Goal: Complete application form

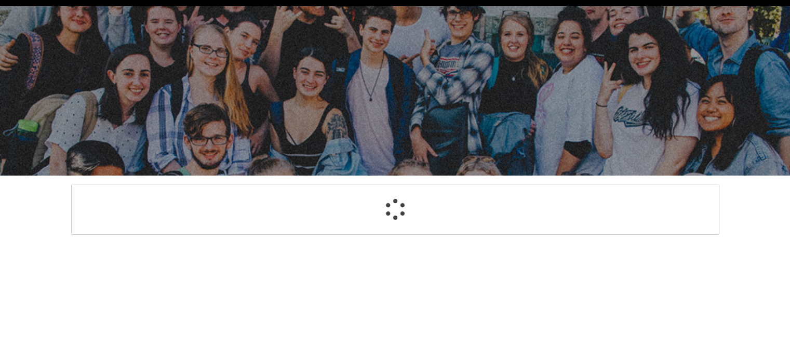
select select "GenderOptions.[DEMOGRAPHIC_DATA]"
select select "MailingCountry_Options.1101"
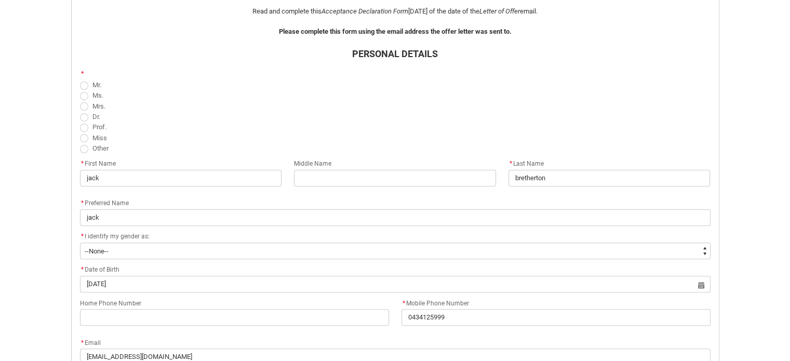
scroll to position [286, 0]
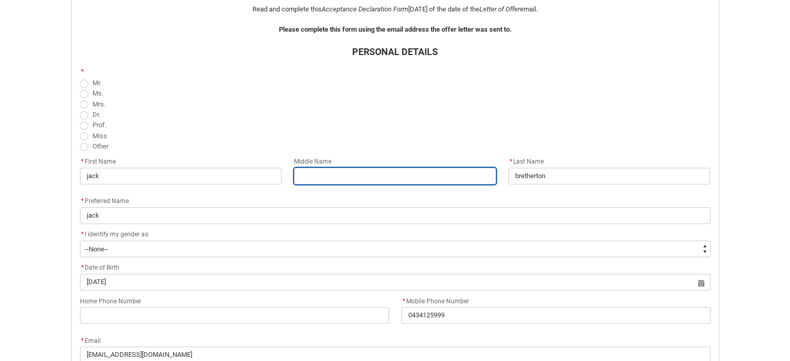
click at [339, 173] on input "REDU_Acceptance_Declaration flow" at bounding box center [395, 176] width 202 height 17
type lightning-primitive-input-simple "r"
type input "r"
type lightning-primitive-input-simple "ri"
type input "ri"
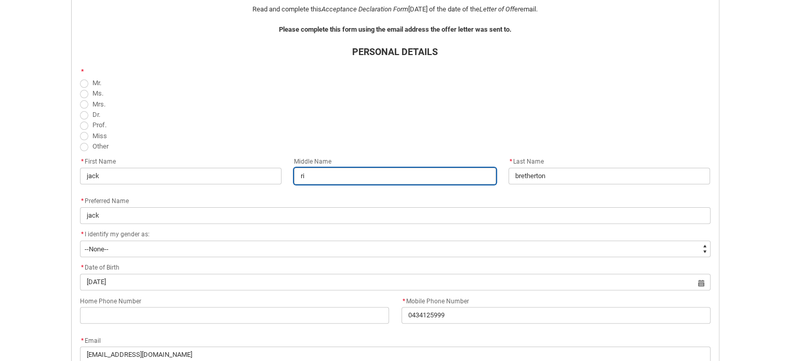
type lightning-primitive-input-simple "ril"
type input "ril"
type lightning-primitive-input-simple "rile"
type input "rile"
type lightning-primitive-input-simple "riley"
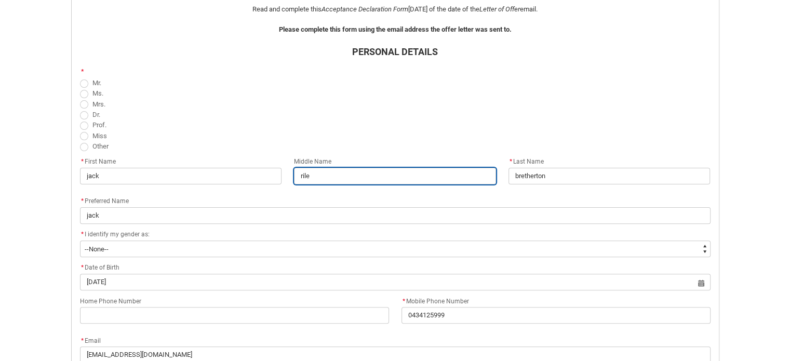
type input "riley"
type lightning-primitive-input-simple "riley"
type input "riley"
type lightning-primitive-input-simple "riley l"
type input "riley l"
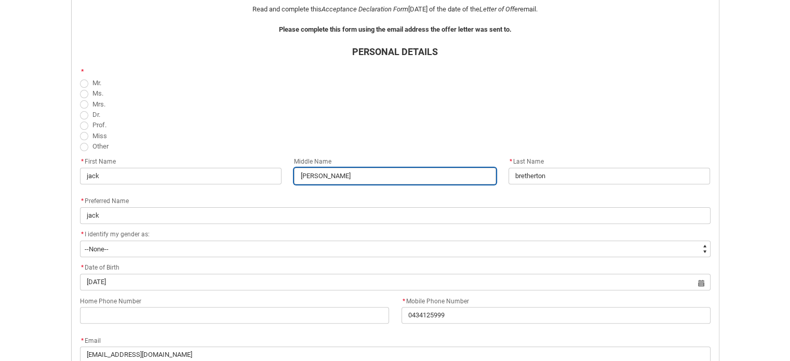
type lightning-primitive-input-simple "riley la"
type input "riley la"
type lightning-primitive-input-simple "riley lau"
type input "riley lau"
type lightning-primitive-input-simple "riley laur"
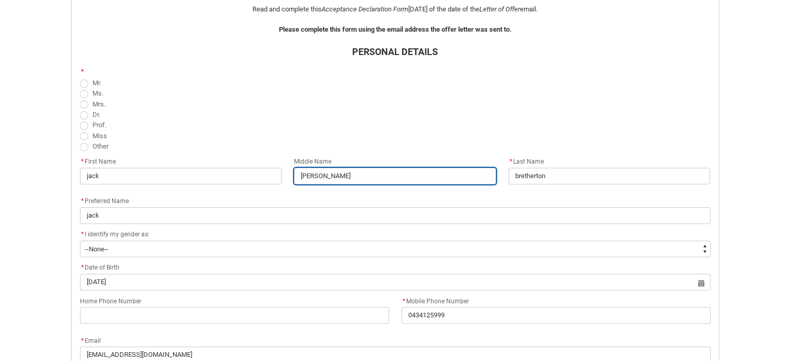
type input "riley laur"
type lightning-primitive-input-simple "riley laure"
type input "riley laure"
type lightning-primitive-input-simple "riley lauren"
type input "riley lauren"
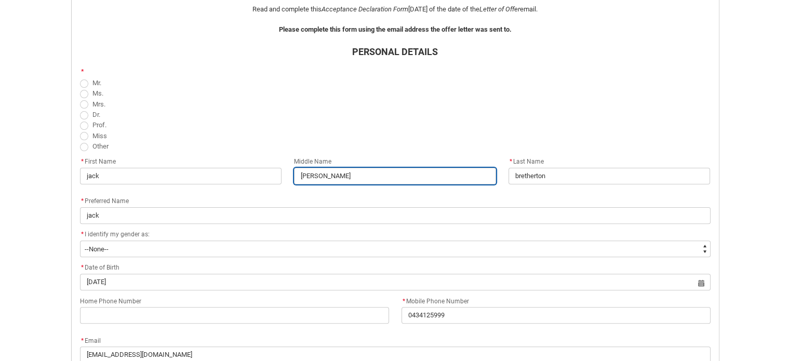
type lightning-primitive-input-simple "riley laurens"
type input "riley laurens"
type lightning-primitive-input-simple "riley laurenso"
type input "riley laurenso"
type lightning-primitive-input-simple "riley laurenson"
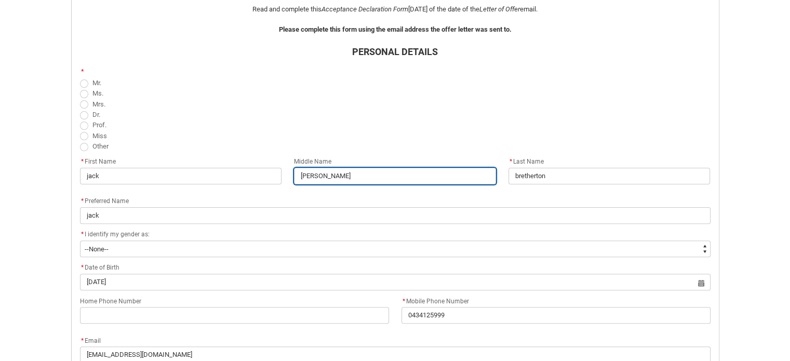
type input "riley laurenson"
click at [83, 86] on span "REDU_Acceptance_Declaration flow" at bounding box center [84, 84] width 8 height 8
click at [80, 77] on input "Mr." at bounding box center [80, 77] width 1 height 1
radio input "true"
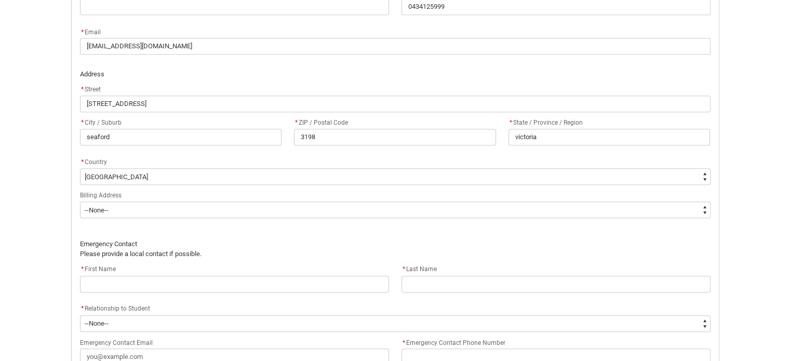
scroll to position [596, 0]
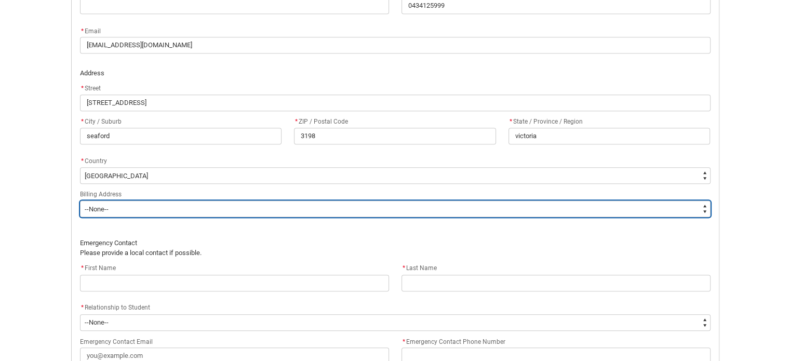
click at [391, 212] on select "--None-- Same as above Different to above - please complete below" at bounding box center [395, 209] width 631 height 17
type lightning-select "BillingAddressOption_Same"
click at [80, 201] on select "--None-- Same as above Different to above - please complete below" at bounding box center [395, 209] width 631 height 17
select select "BillingAddressOption_Same"
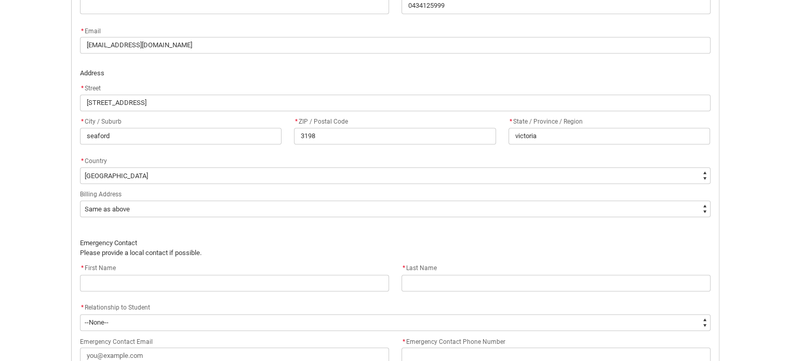
click at [391, 240] on p "Emergency Contact" at bounding box center [395, 243] width 631 height 10
click at [359, 244] on p "Emergency Contact" at bounding box center [395, 243] width 631 height 10
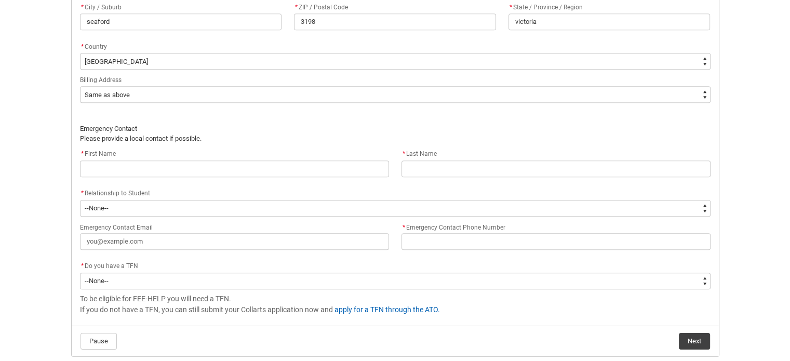
scroll to position [709, 0]
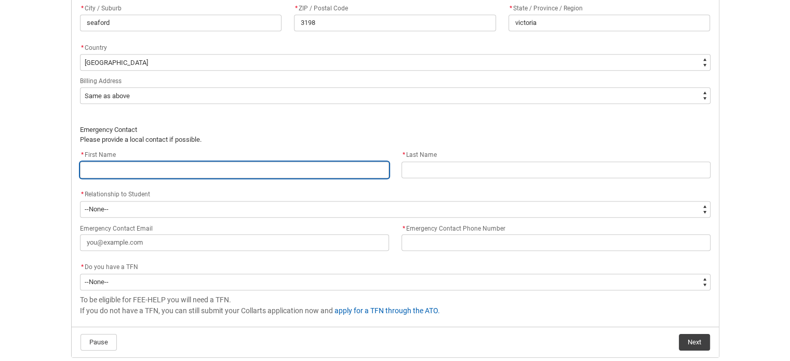
click at [310, 173] on input "REDU_Acceptance_Declaration flow" at bounding box center [234, 170] width 309 height 17
type lightning-primitive-input-simple "d"
type input "d"
type lightning-primitive-input-simple "da"
type input "da"
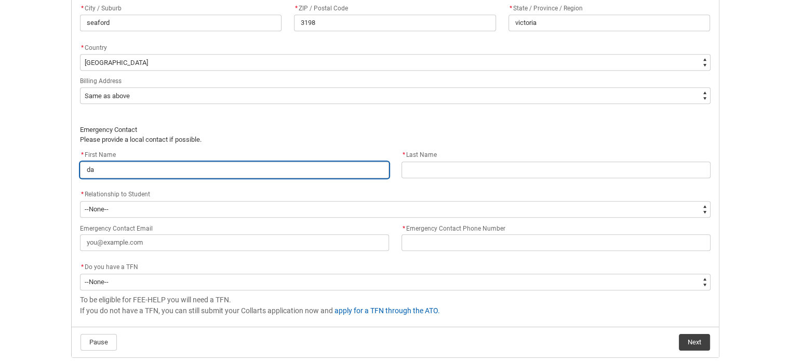
type lightning-primitive-input-simple "dav"
type input "dav"
type lightning-primitive-input-simple "davi"
type input "davi"
type lightning-primitive-input-simple "davis"
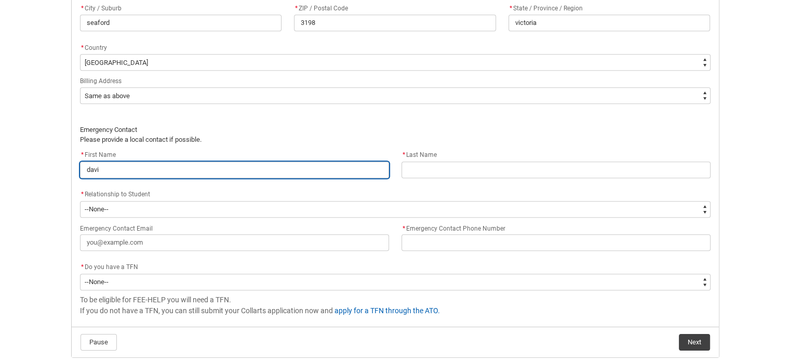
type input "davis"
type lightning-primitive-input-simple "davis"
type input "davis"
type lightning-primitive-input-simple "davis"
type input "davis"
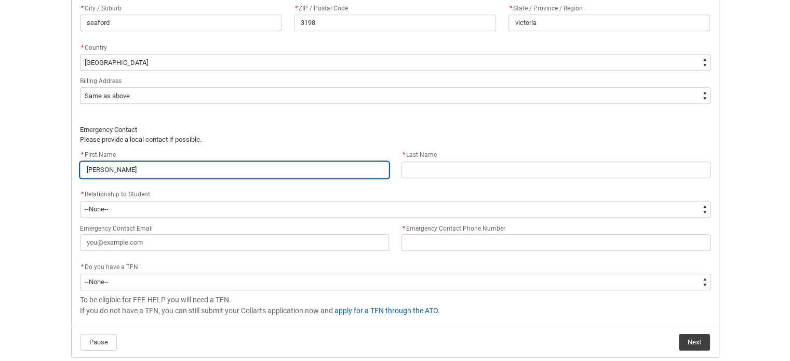
type lightning-primitive-input-simple "davi"
type input "davi"
type lightning-primitive-input-simple "david"
type input "david"
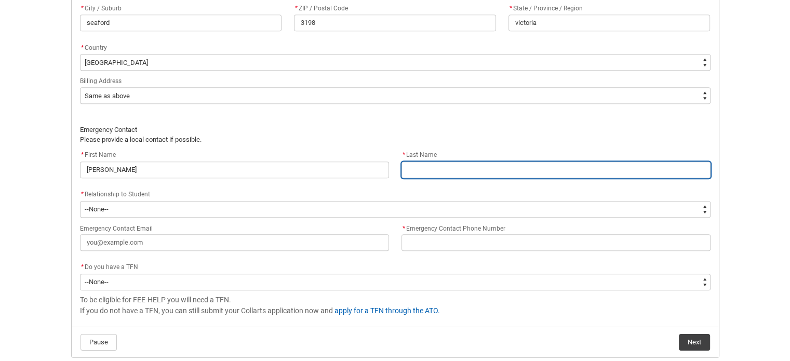
click at [412, 167] on input "REDU_Acceptance_Declaration flow" at bounding box center [556, 170] width 309 height 17
type lightning-primitive-input-simple "b"
type input "b"
type lightning-primitive-input-simple "br"
type input "br"
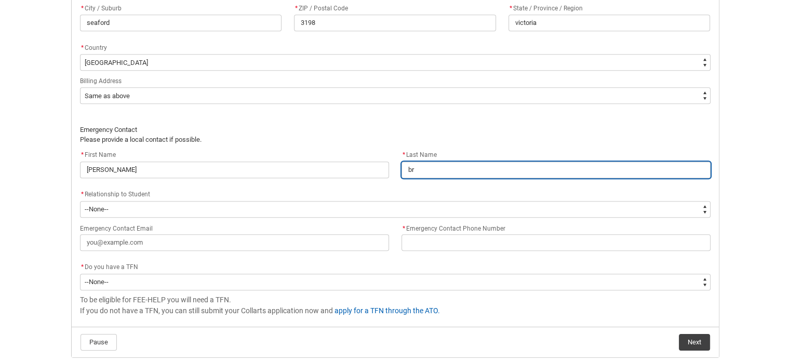
type lightning-primitive-input-simple "bre"
type input "bre"
type lightning-primitive-input-simple "bret"
type input "bret"
type lightning-primitive-input-simple "breth"
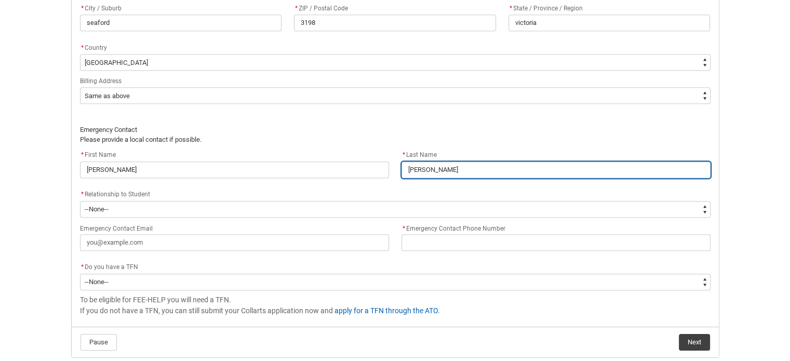
type input "breth"
type lightning-primitive-input-simple "brethe"
type input "brethe"
type lightning-primitive-input-simple "brether"
type input "brether"
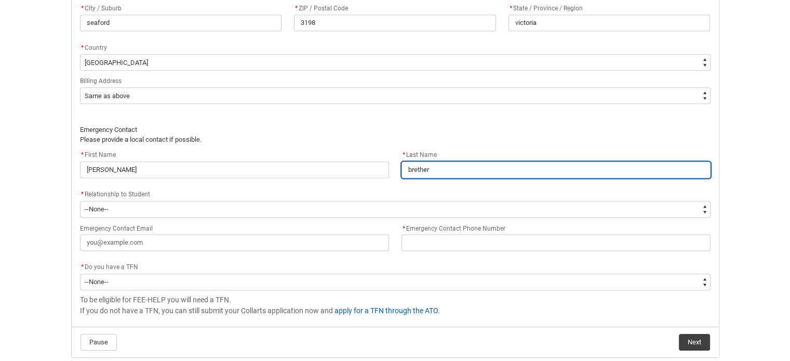
type lightning-primitive-input-simple "brethert"
type input "brethert"
type lightning-primitive-input-simple "bretherto"
type input "bretherto"
type lightning-primitive-input-simple "bretherton"
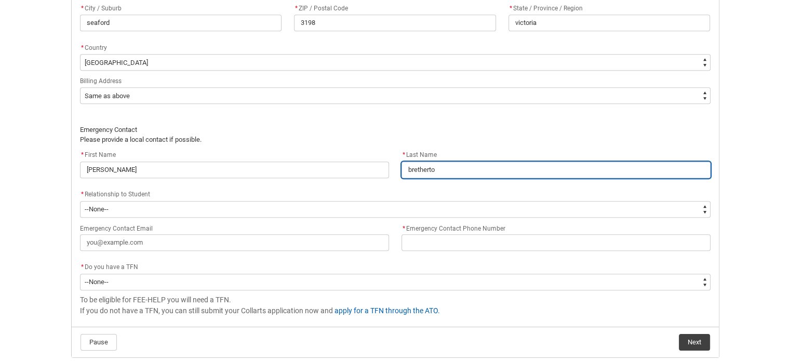
type input "bretherton"
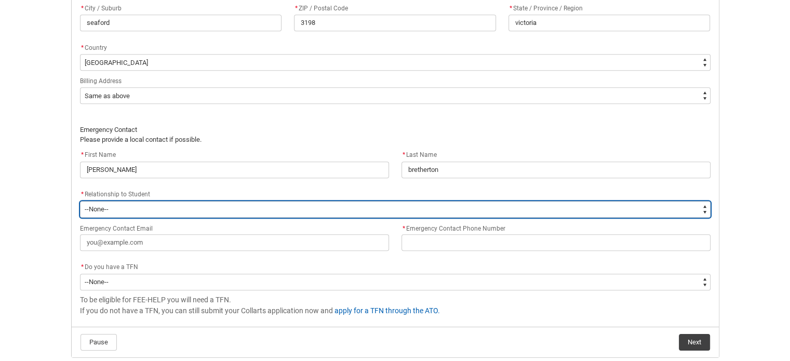
click at [301, 207] on select "--None-- Mother Father Sibling Child Partner Relation Friend" at bounding box center [395, 209] width 631 height 17
type lightning-select "EmergencyContact_RelationshipOptions.Father"
click at [80, 201] on select "--None-- Mother Father Sibling Child Partner Relation Friend" at bounding box center [395, 209] width 631 height 17
select select "EmergencyContact_RelationshipOptions.Father"
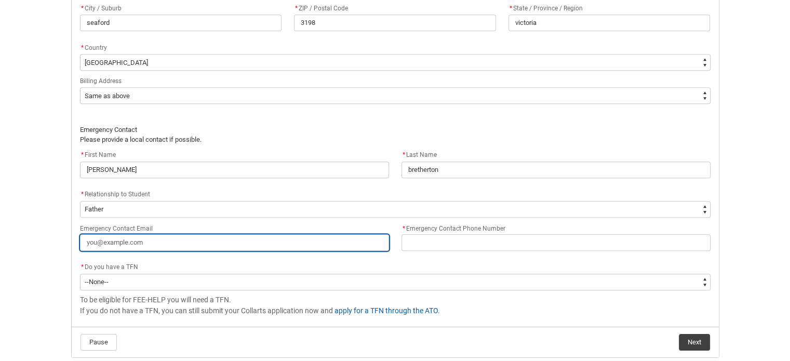
click at [226, 248] on input "Emergency Contact Email" at bounding box center [234, 242] width 309 height 17
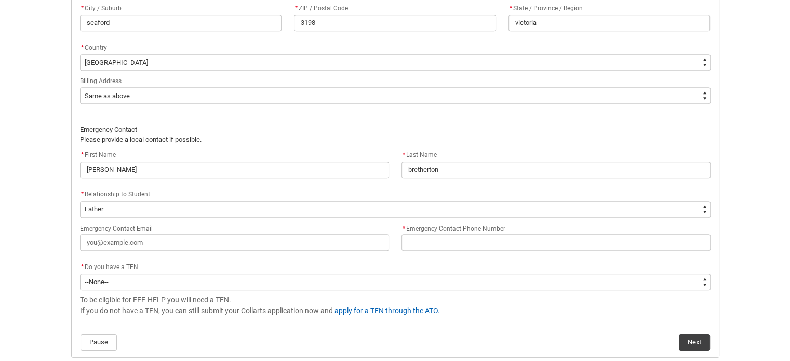
click at [302, 222] on div "Emergency Contact Email" at bounding box center [234, 236] width 309 height 29
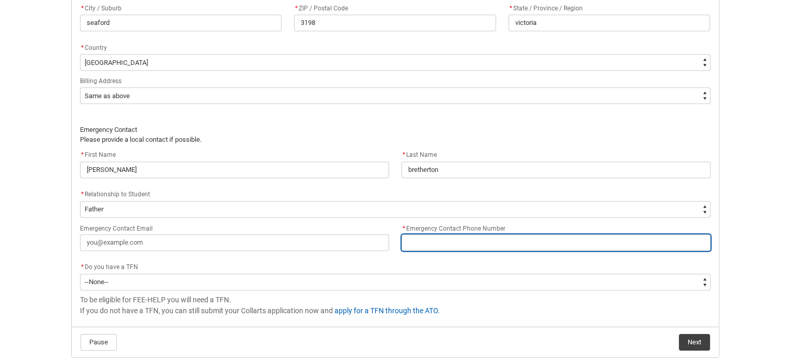
click at [416, 243] on input "* Emergency Contact Phone Number" at bounding box center [556, 242] width 309 height 17
type lightning-primitive-input-simple "0"
type input "0"
type lightning-primitive-input-simple "04"
type input "04"
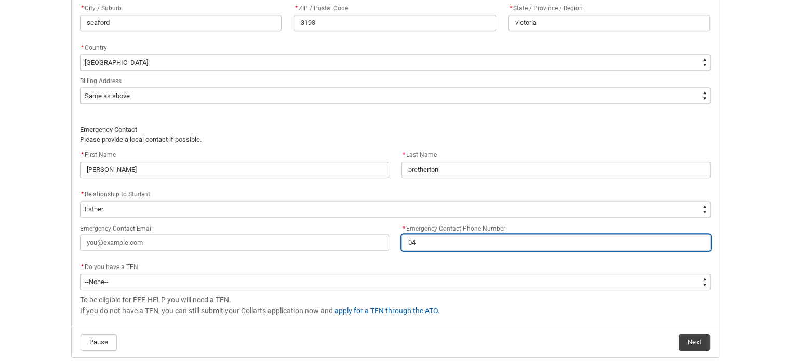
type lightning-primitive-input-simple "041"
type input "041"
type lightning-primitive-input-simple "0412"
type input "0412"
type lightning-primitive-input-simple "04123"
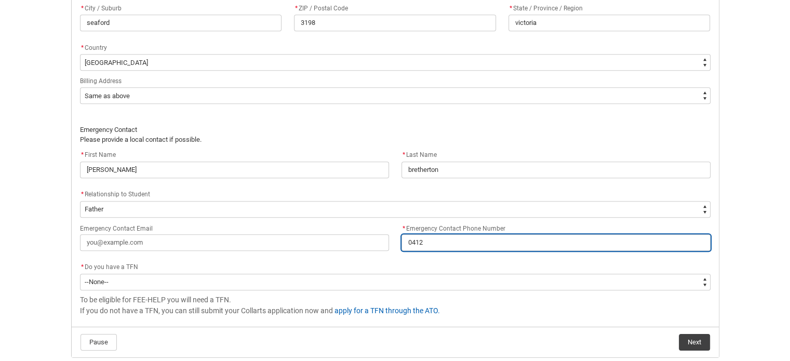
type input "04123"
type lightning-primitive-input-simple "041231"
type input "041231"
type lightning-primitive-input-simple "0412319"
type input "0412319"
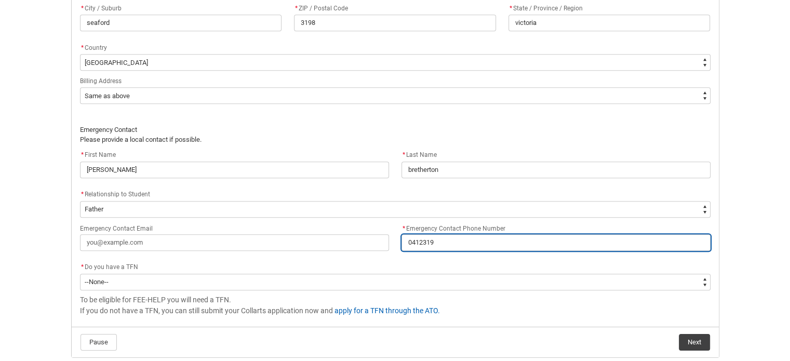
type lightning-primitive-input-simple "04123194"
type input "04123194"
type lightning-primitive-input-simple "041231942"
type input "041231942"
type lightning-primitive-input-simple "0412319427"
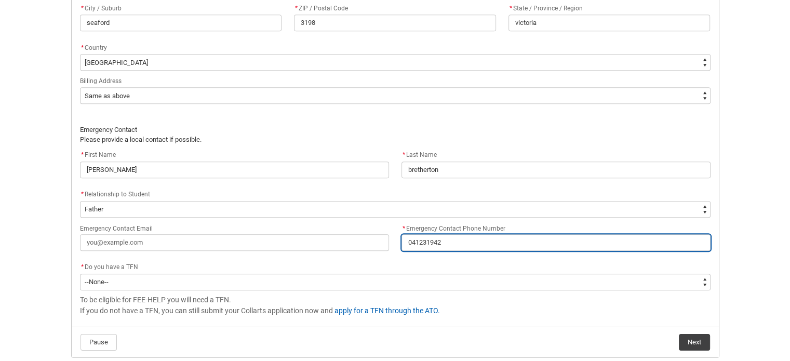
type input "0412319427"
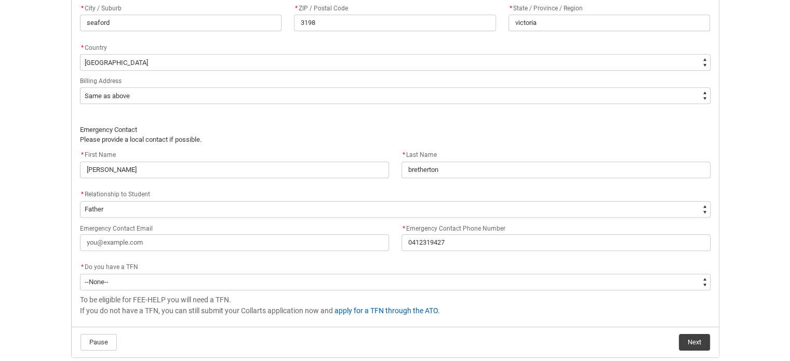
click at [380, 261] on div "* Do you have a TFN" at bounding box center [395, 267] width 631 height 12
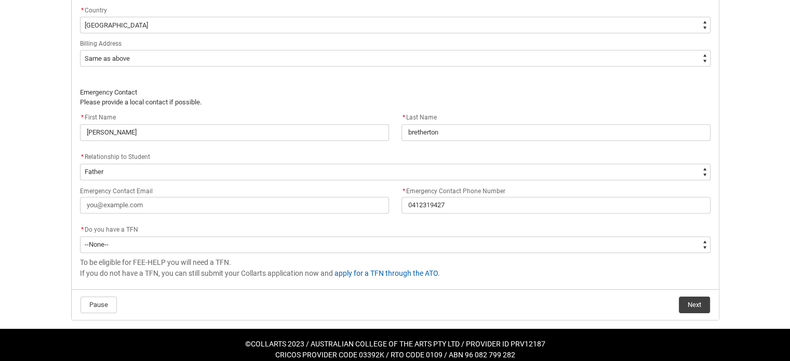
scroll to position [748, 0]
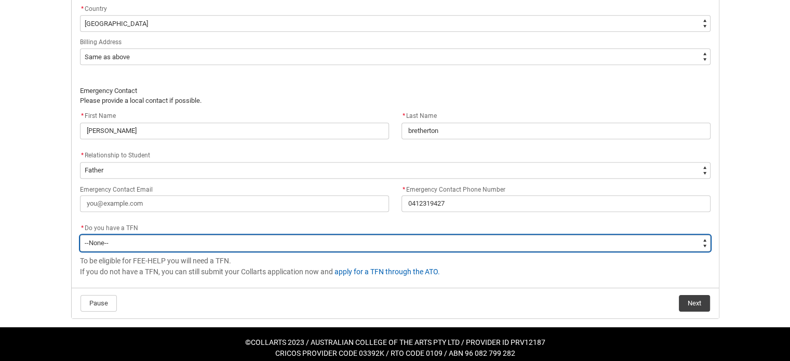
click at [362, 240] on select "--None-- Yes No" at bounding box center [395, 243] width 631 height 17
type lightning-select "Choice_No"
click at [80, 235] on select "--None-- Yes No" at bounding box center [395, 243] width 631 height 17
select select "Choice_No"
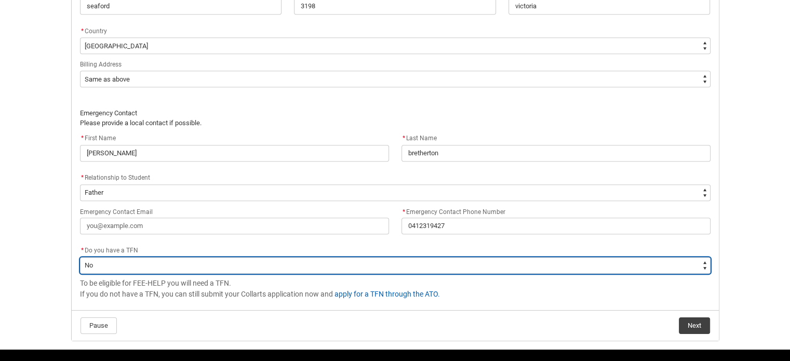
scroll to position [754, 0]
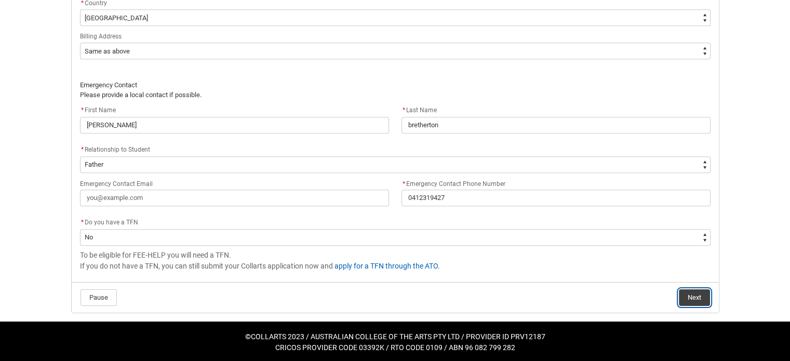
click at [683, 295] on button "Next" at bounding box center [694, 297] width 31 height 17
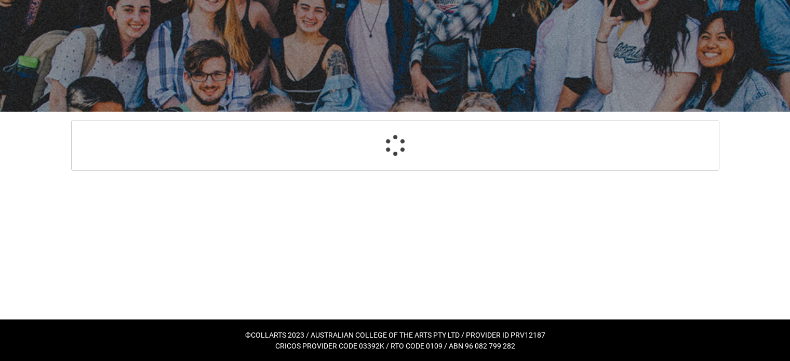
select select "Payment_Type_FEE_HELP"
select select "Study_Mode_FullTime"
select select "StudyMethod_OnCampus"
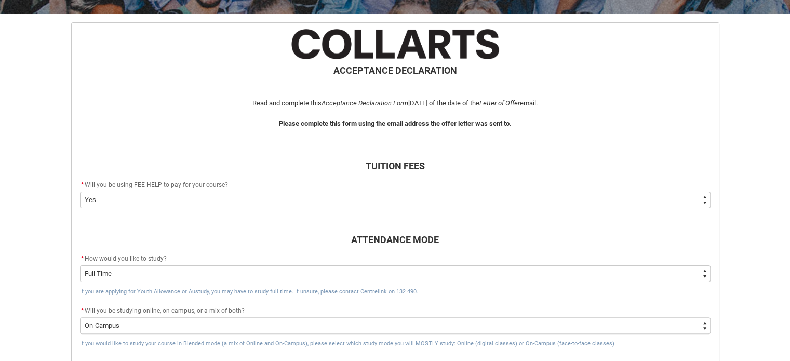
scroll to position [193, 0]
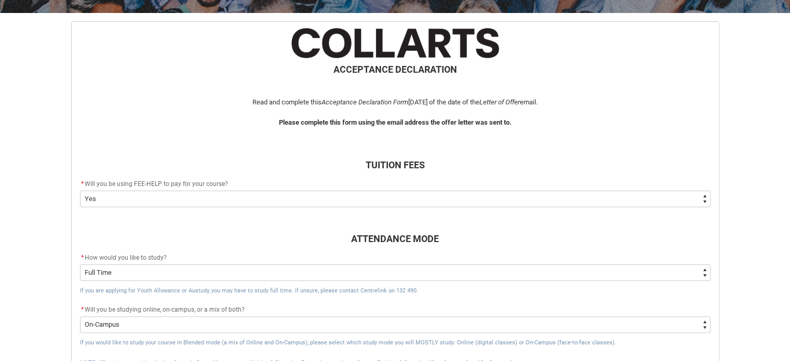
click at [247, 199] on select "--None-- Yes No - I am electing to opt-out of FEE-HELP and I will pay UPFRONT N…" at bounding box center [395, 199] width 631 height 17
click at [302, 161] on h3 "TUITION FEES" at bounding box center [395, 165] width 631 height 14
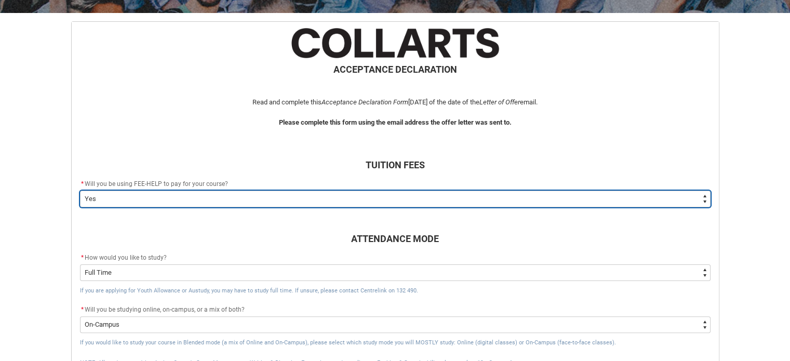
click at [292, 197] on select "--None-- Yes No - I am electing to opt-out of FEE-HELP and I will pay UPFRONT N…" at bounding box center [395, 199] width 631 height 17
click at [80, 191] on select "--None-- Yes No - I am electing to opt-out of FEE-HELP and I will pay UPFRONT N…" at bounding box center [395, 199] width 631 height 17
click at [274, 203] on select "--None-- Yes No - I am electing to opt-out of FEE-HELP and I will pay UPFRONT N…" at bounding box center [395, 199] width 631 height 17
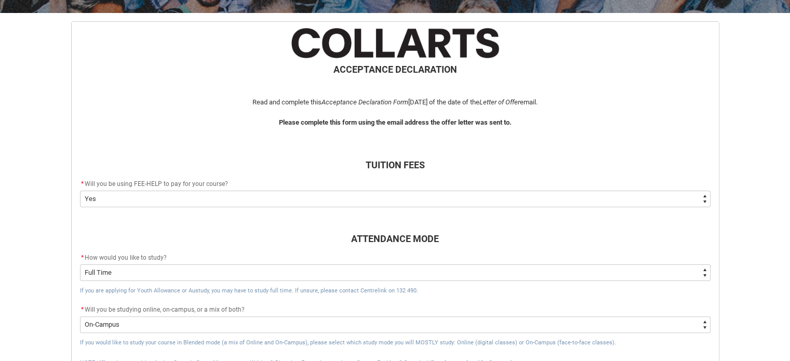
click at [297, 163] on h3 "TUITION FEES" at bounding box center [395, 165] width 631 height 14
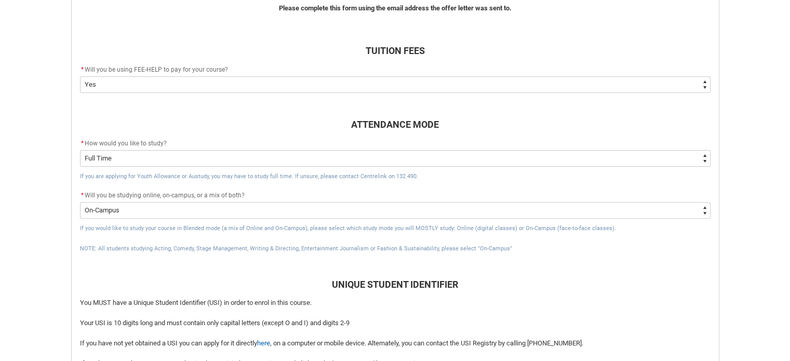
scroll to position [330, 0]
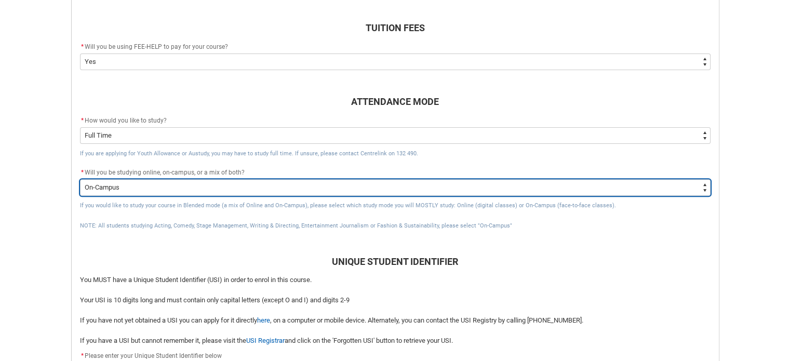
click at [284, 182] on select "--None-- Online On-Campus" at bounding box center [395, 187] width 631 height 17
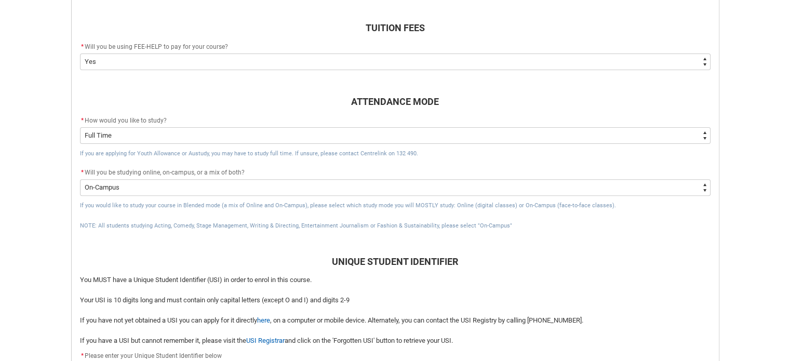
click at [312, 167] on div "* Will you be studying online, on-campus, or a mix of both?" at bounding box center [395, 173] width 631 height 12
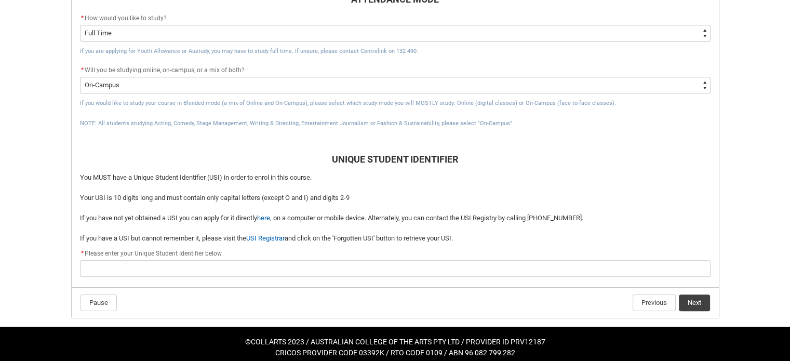
scroll to position [433, 0]
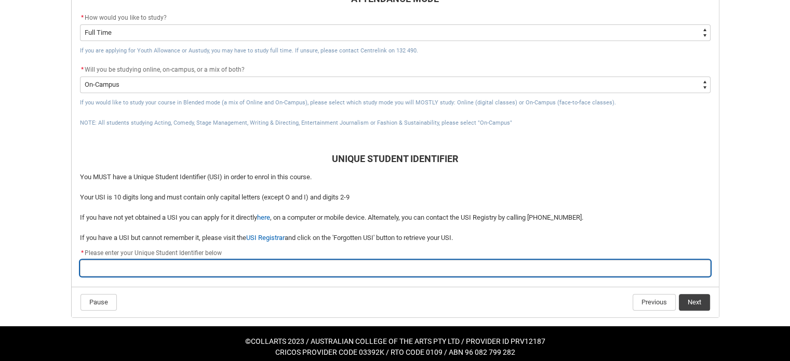
click at [235, 272] on input "REDU_Acceptance_Declaration flow" at bounding box center [395, 268] width 631 height 17
paste input "C676BY63TG"
type lightning-primitive-input-simple "C676BY63TG"
type input "C676BY63TG"
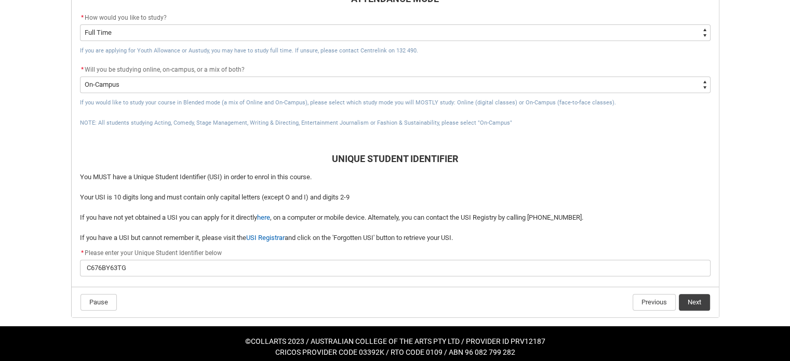
click at [440, 231] on p "REDU_Acceptance_Declaration flow" at bounding box center [395, 228] width 631 height 10
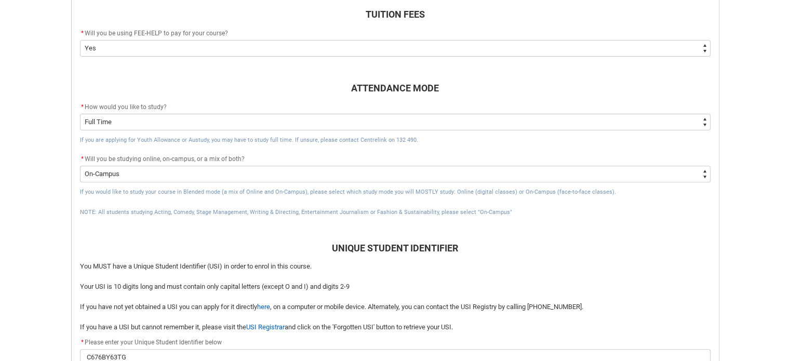
scroll to position [354, 0]
